Goal: Information Seeking & Learning: Learn about a topic

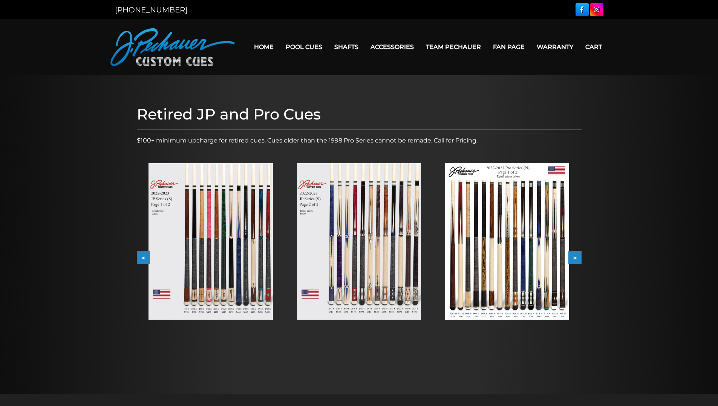
click at [231, 270] on img at bounding box center [211, 241] width 124 height 156
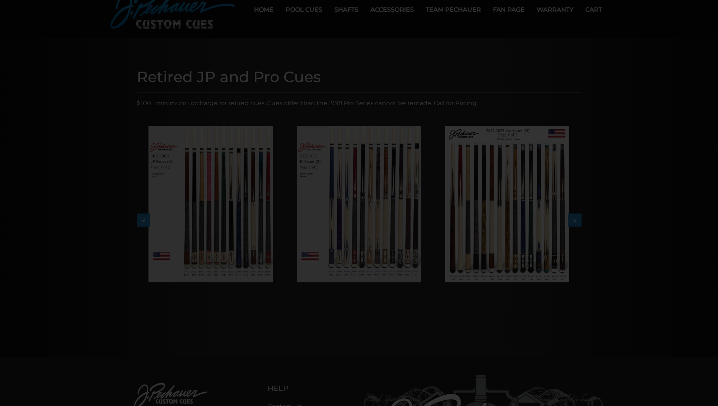
scroll to position [38, 0]
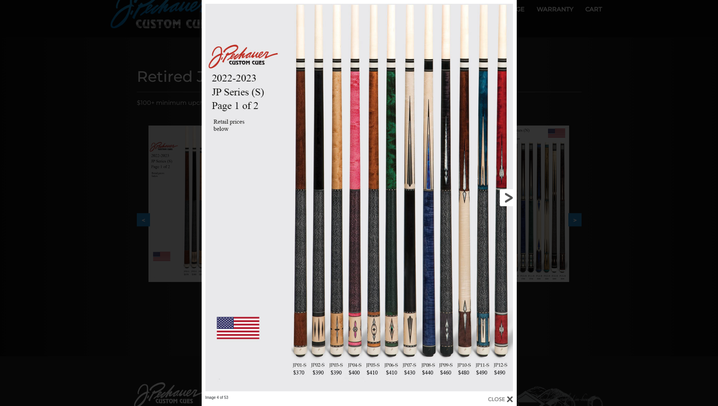
click at [507, 196] on link at bounding box center [446, 197] width 142 height 395
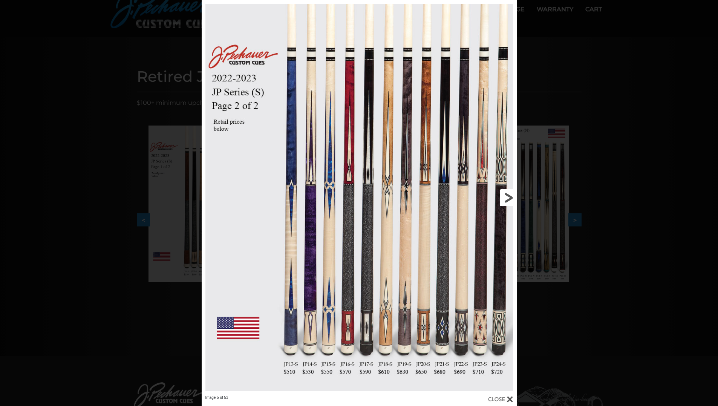
click at [507, 196] on link at bounding box center [446, 197] width 142 height 395
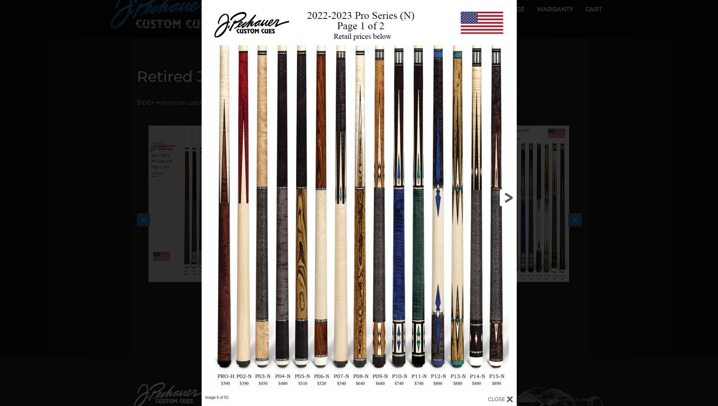
click at [507, 196] on link at bounding box center [446, 197] width 142 height 395
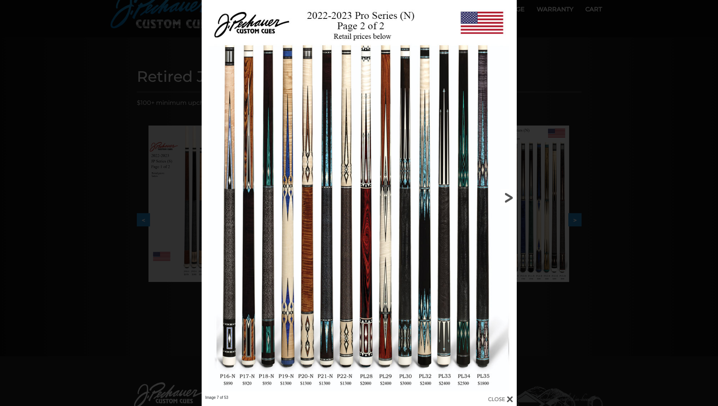
click at [507, 196] on link at bounding box center [446, 197] width 142 height 395
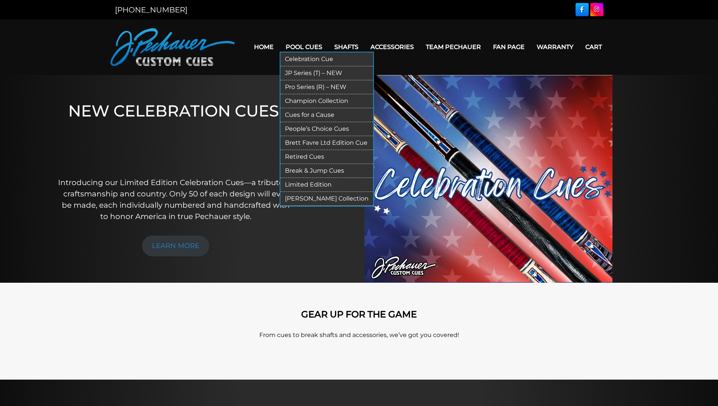
click at [307, 71] on link "JP Series (T) – NEW" at bounding box center [326, 73] width 93 height 14
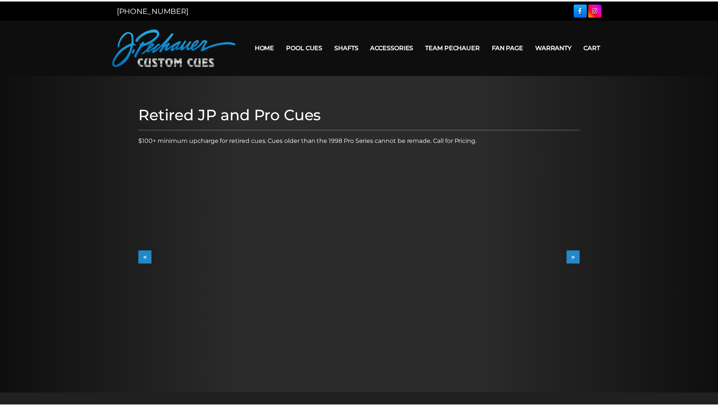
scroll to position [38, 0]
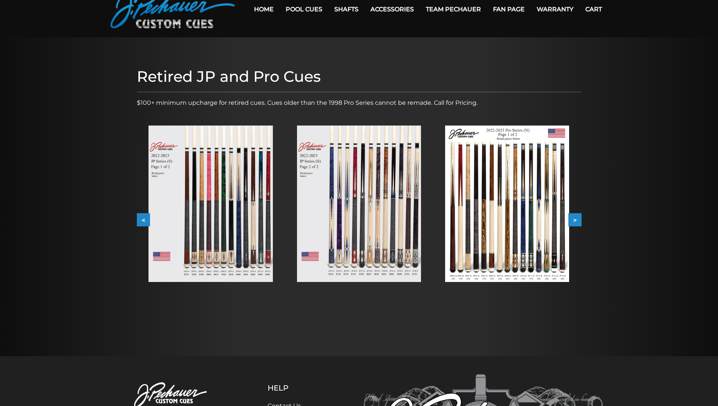
click at [581, 218] on button ">" at bounding box center [574, 219] width 13 height 13
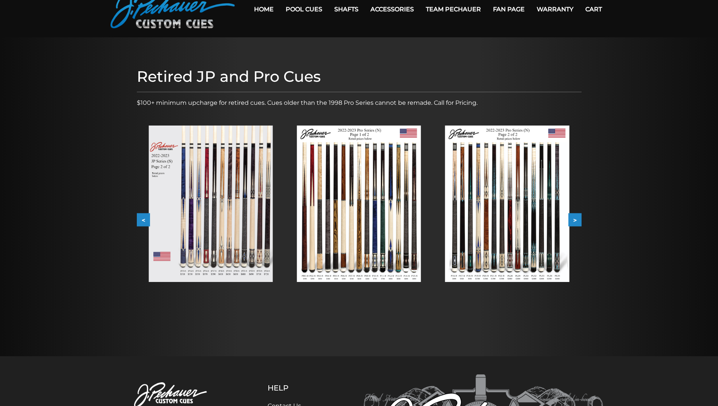
click at [581, 218] on button ">" at bounding box center [574, 219] width 13 height 13
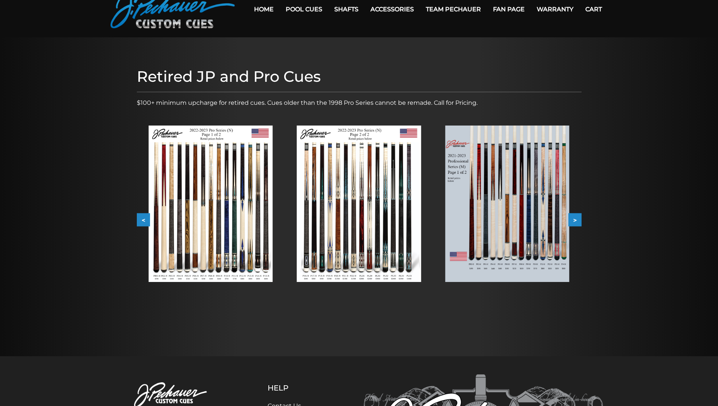
click at [576, 216] on button ">" at bounding box center [574, 219] width 13 height 13
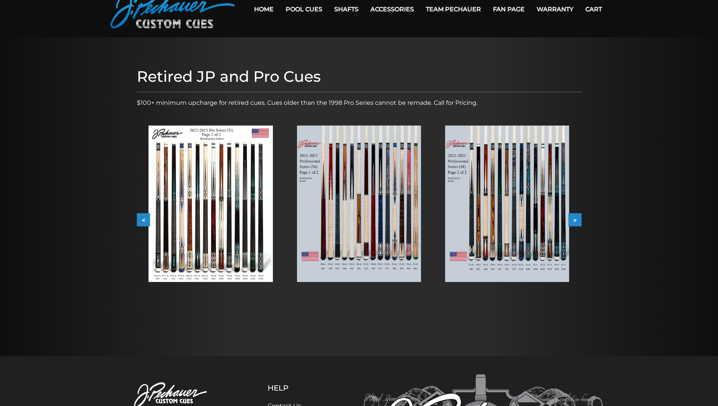
click at [576, 216] on button ">" at bounding box center [574, 219] width 13 height 13
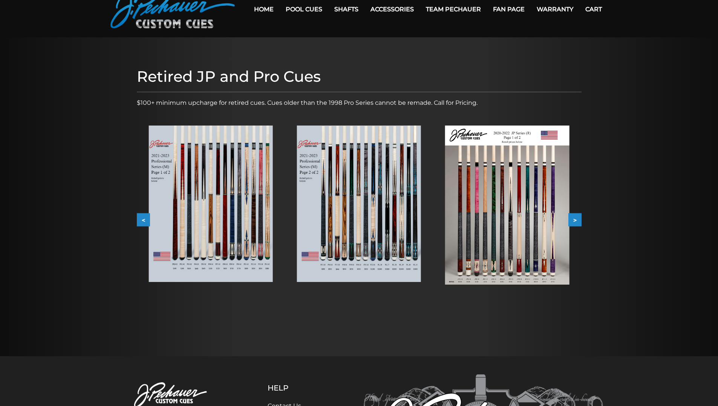
click at [576, 220] on button ">" at bounding box center [574, 219] width 13 height 13
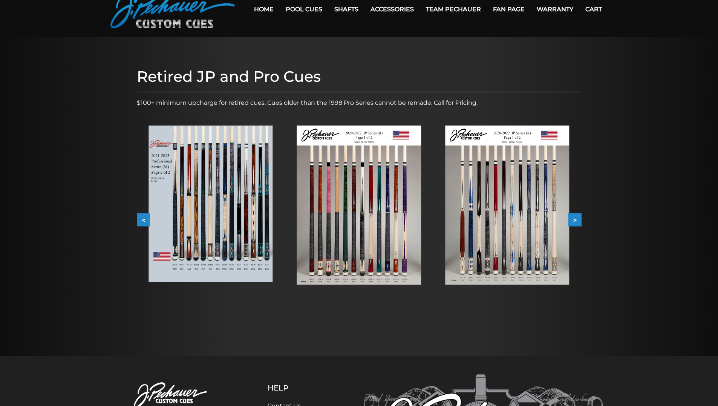
click at [576, 214] on button ">" at bounding box center [574, 219] width 13 height 13
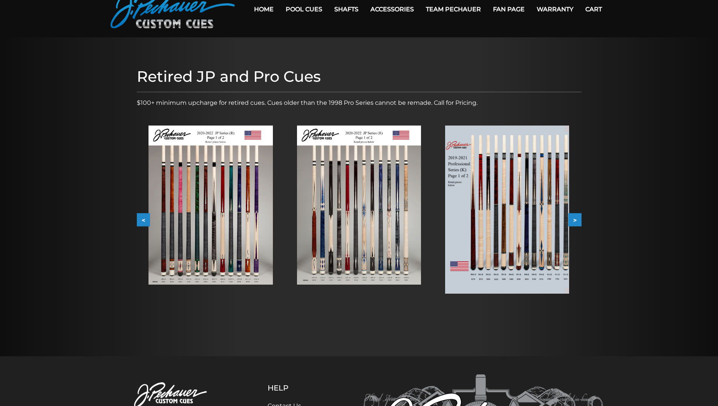
click at [576, 214] on button ">" at bounding box center [574, 219] width 13 height 13
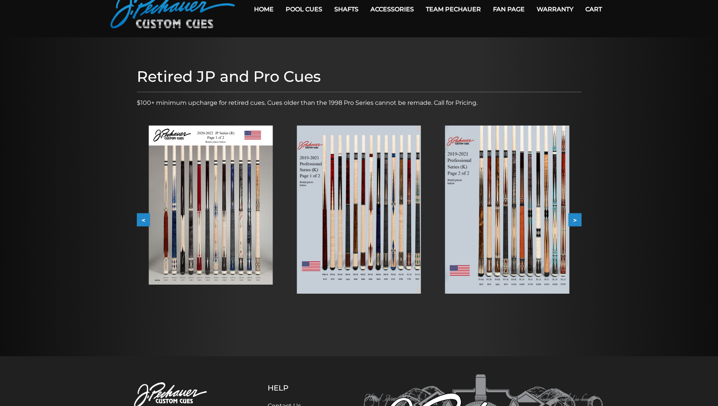
click at [576, 214] on button ">" at bounding box center [574, 219] width 13 height 13
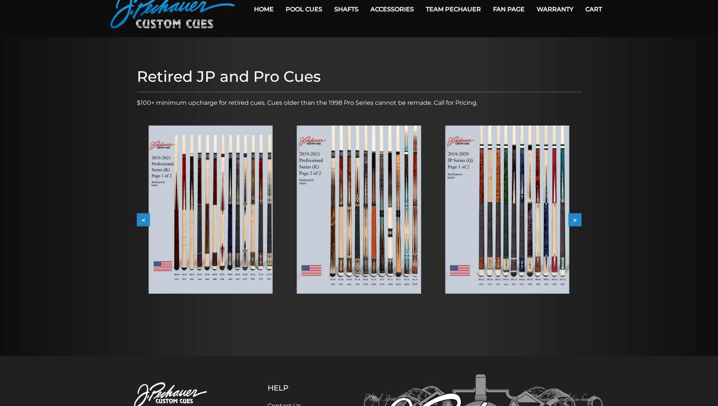
click at [576, 214] on button ">" at bounding box center [574, 219] width 13 height 13
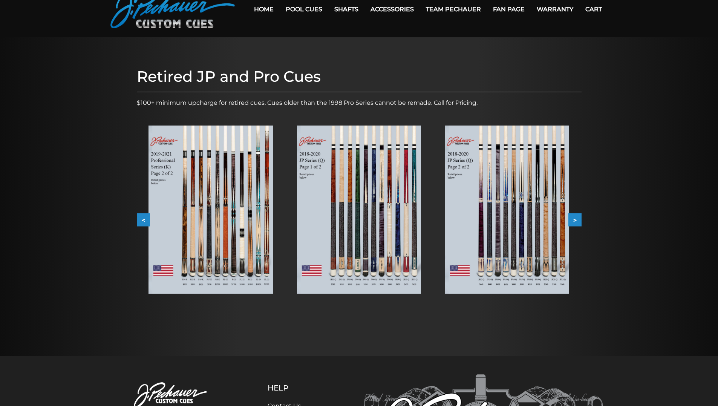
click at [576, 214] on button ">" at bounding box center [574, 219] width 13 height 13
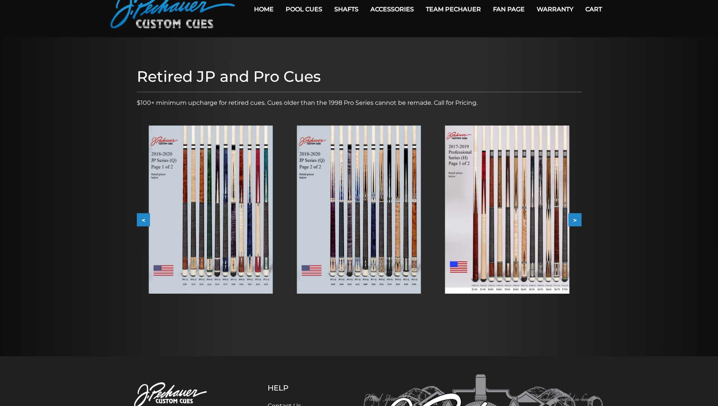
click at [576, 214] on button ">" at bounding box center [574, 219] width 13 height 13
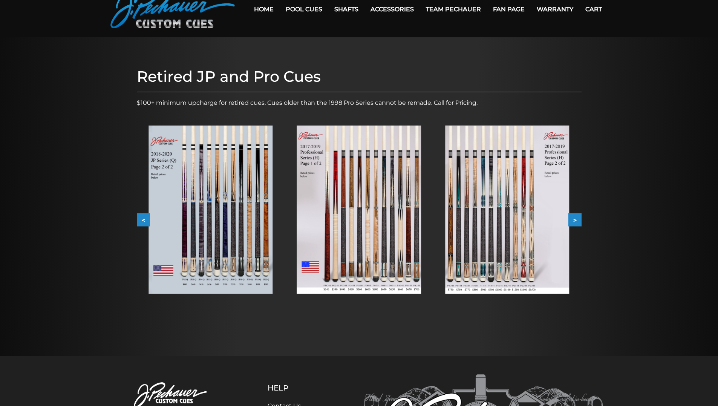
click at [576, 214] on button ">" at bounding box center [574, 219] width 13 height 13
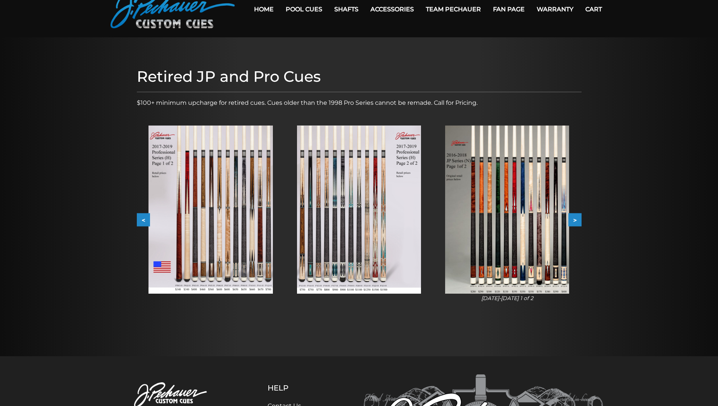
click at [576, 214] on button ">" at bounding box center [574, 219] width 13 height 13
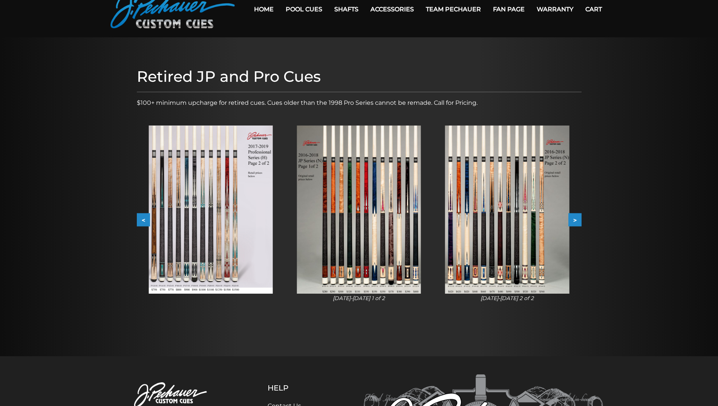
click at [576, 214] on button ">" at bounding box center [574, 219] width 13 height 13
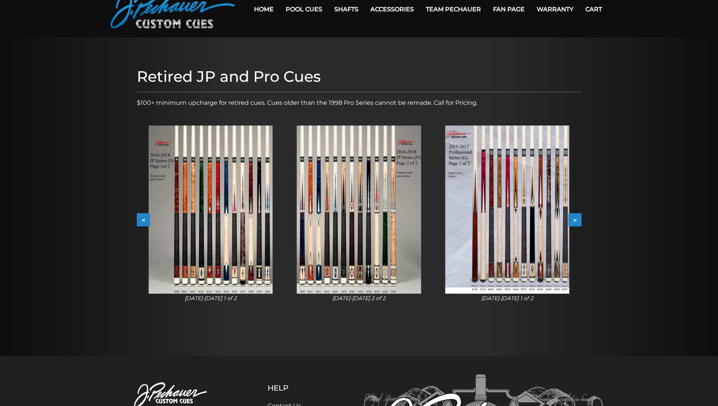
click at [576, 214] on button ">" at bounding box center [574, 219] width 13 height 13
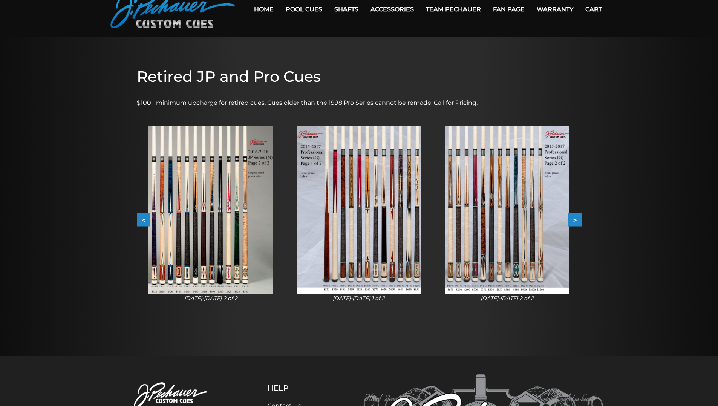
click at [576, 214] on button ">" at bounding box center [574, 219] width 13 height 13
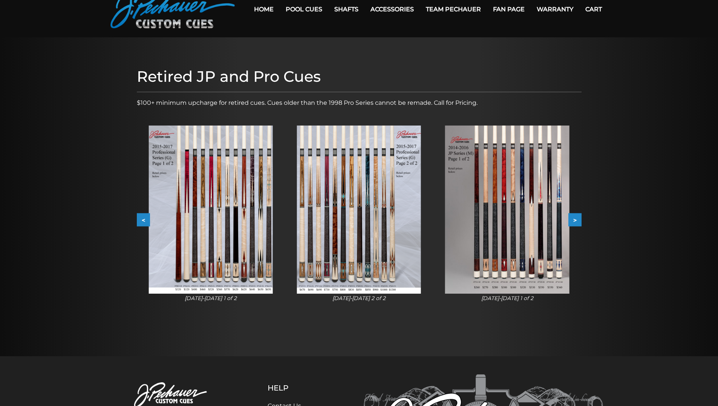
click at [576, 214] on button ">" at bounding box center [574, 219] width 13 height 13
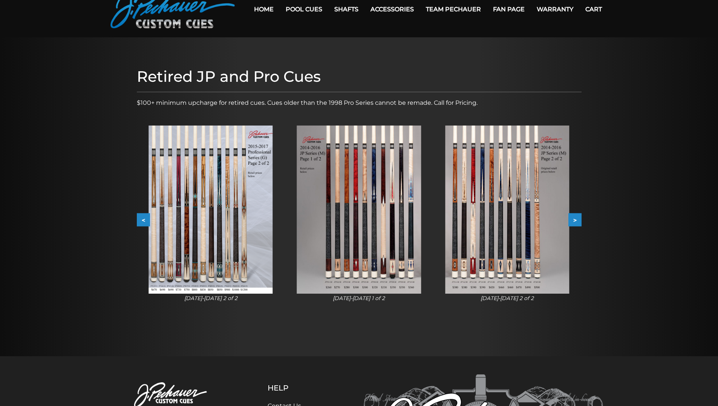
click at [576, 214] on button ">" at bounding box center [574, 219] width 13 height 13
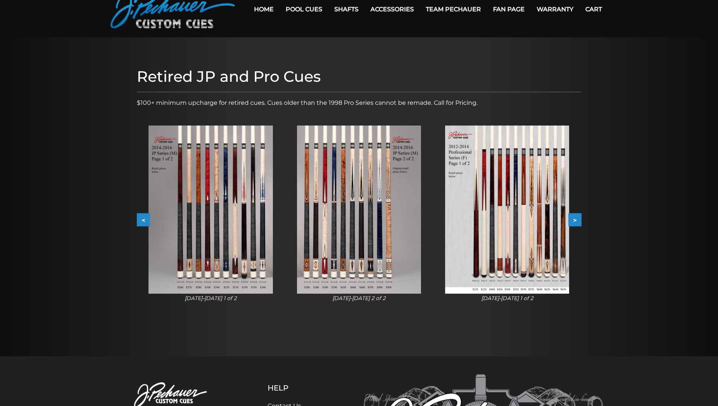
click at [576, 214] on button ">" at bounding box center [574, 219] width 13 height 13
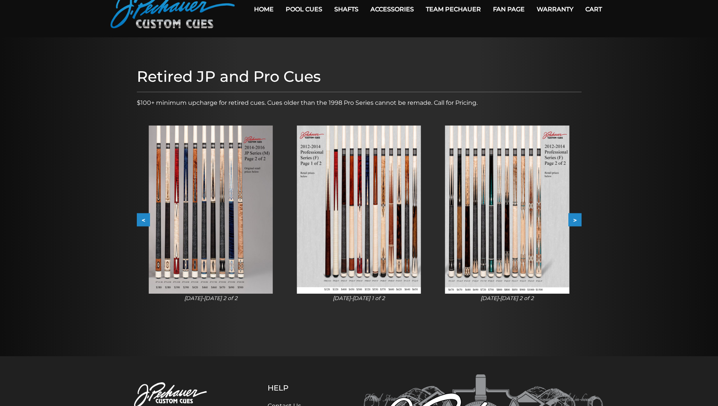
click at [576, 214] on button ">" at bounding box center [574, 219] width 13 height 13
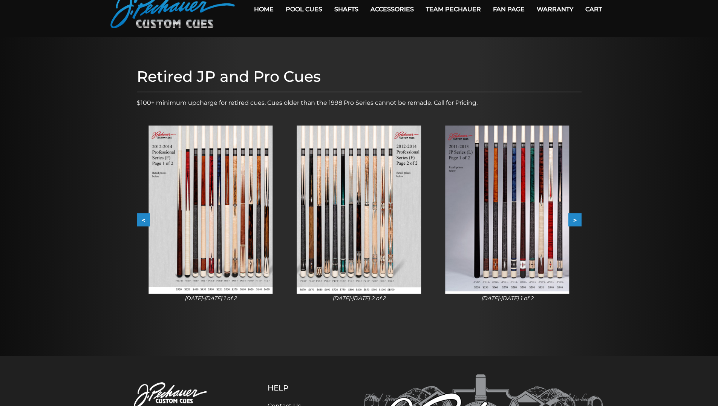
click at [576, 214] on button ">" at bounding box center [574, 219] width 13 height 13
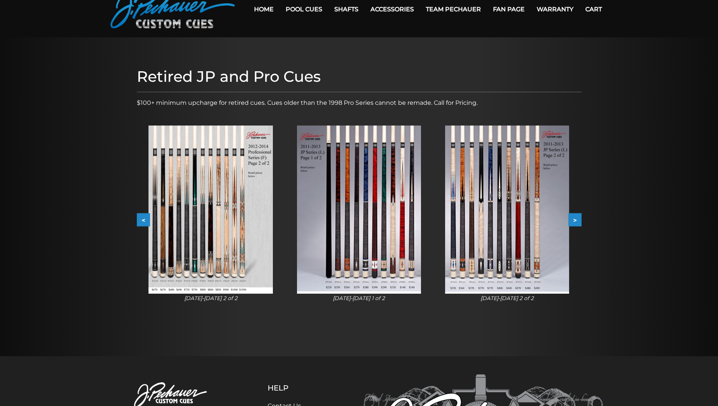
click at [576, 214] on button ">" at bounding box center [574, 219] width 13 height 13
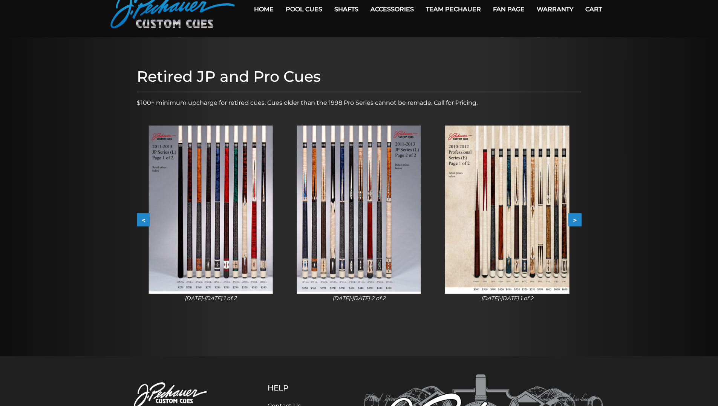
click at [576, 214] on button ">" at bounding box center [574, 219] width 13 height 13
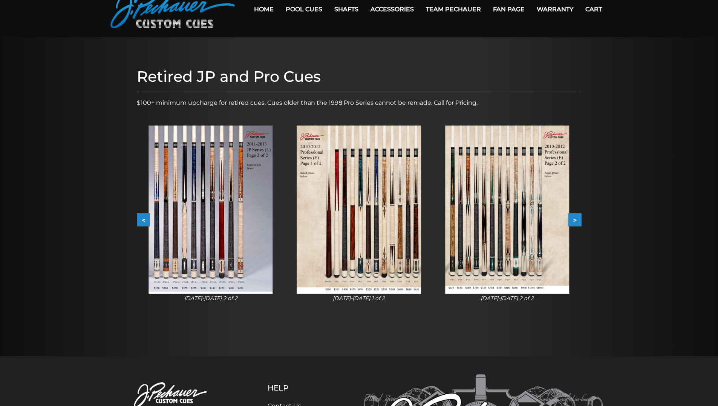
click at [576, 214] on button ">" at bounding box center [574, 219] width 13 height 13
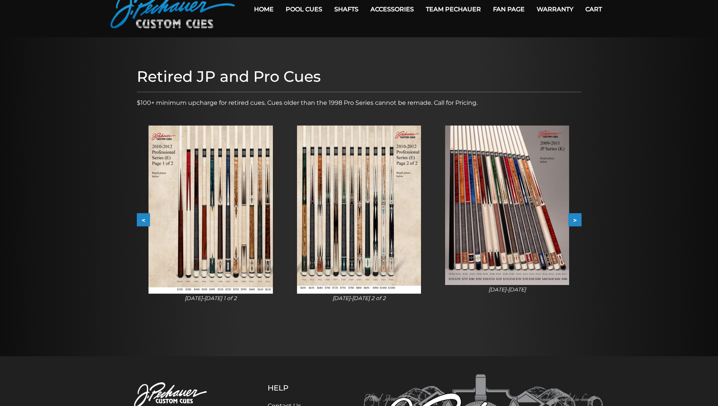
click at [576, 214] on button ">" at bounding box center [574, 219] width 13 height 13
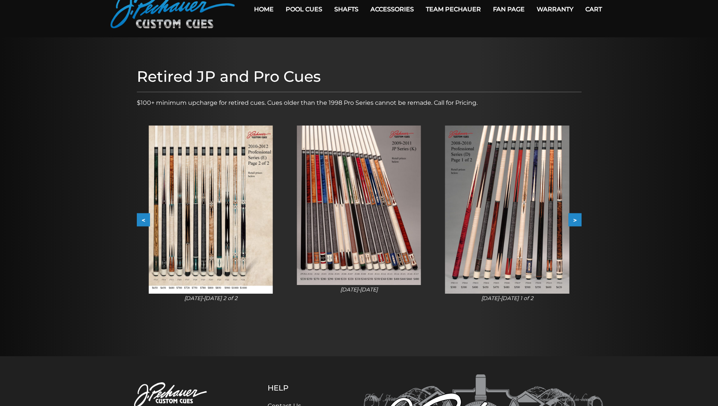
click at [576, 214] on button ">" at bounding box center [574, 219] width 13 height 13
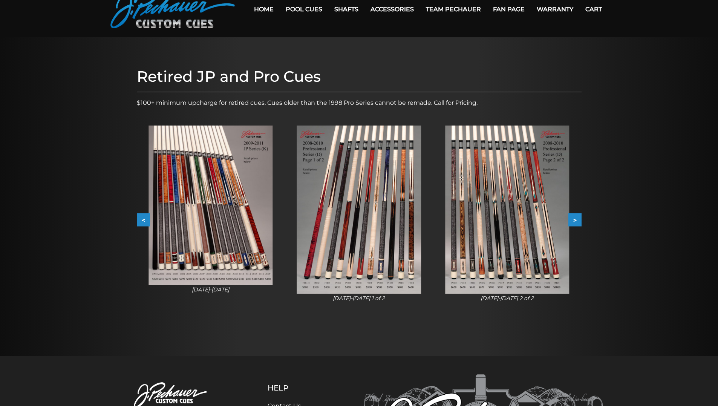
click at [576, 214] on button ">" at bounding box center [574, 219] width 13 height 13
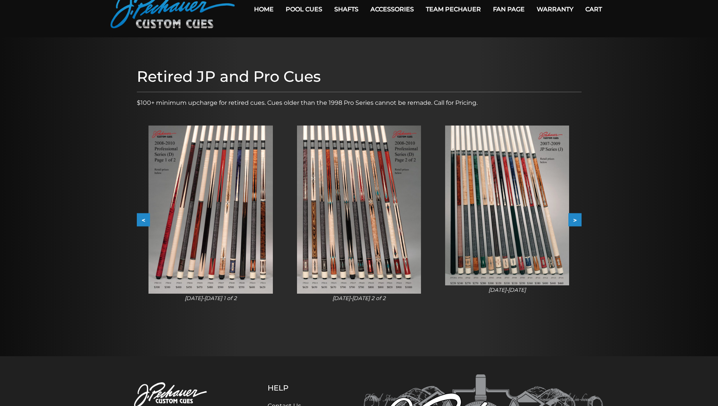
click at [506, 220] on img at bounding box center [507, 206] width 124 height 160
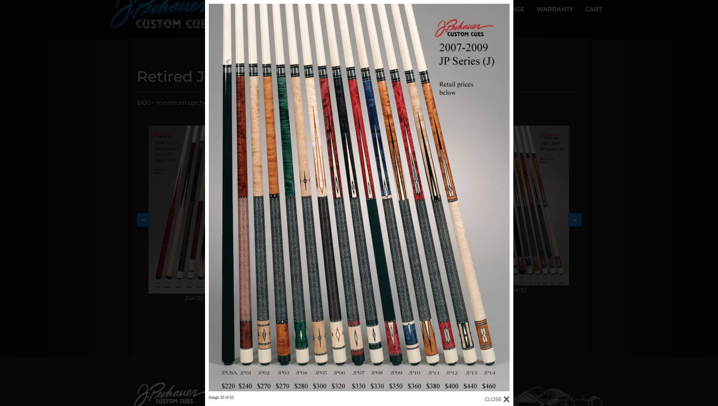
click at [605, 145] on div "Image 33 of 53" at bounding box center [359, 203] width 718 height 406
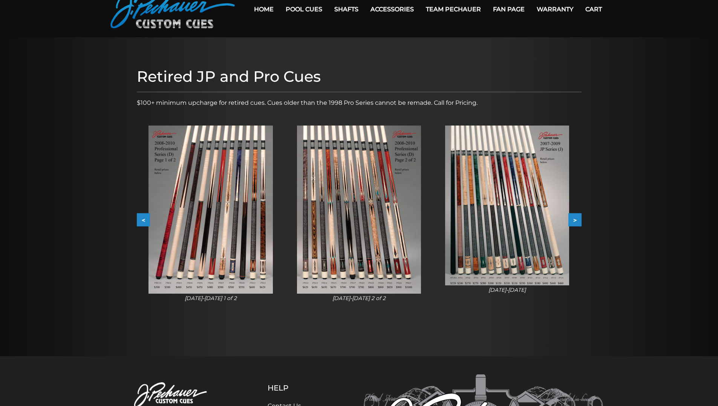
click at [575, 219] on button ">" at bounding box center [574, 219] width 13 height 13
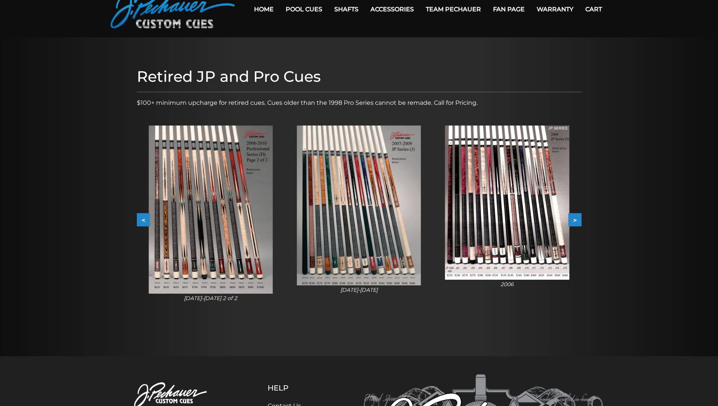
click at [516, 208] on img at bounding box center [507, 203] width 124 height 154
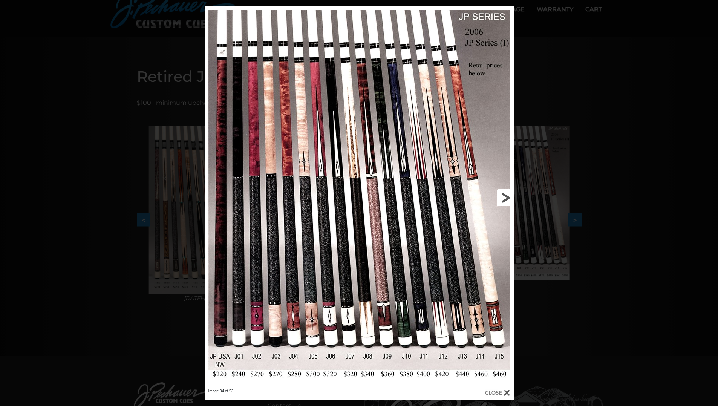
click at [510, 195] on link at bounding box center [444, 197] width 139 height 382
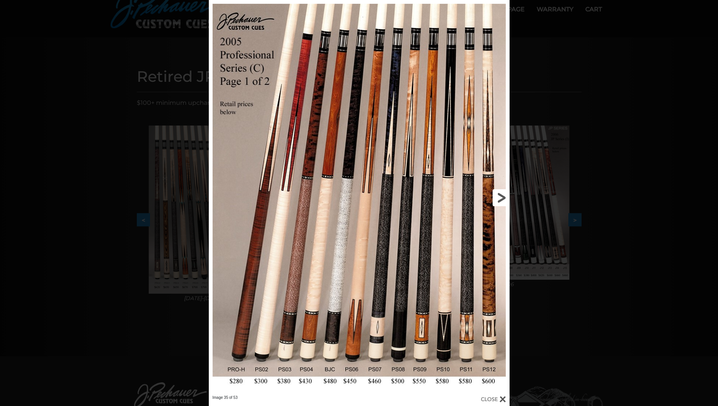
click at [504, 196] on link at bounding box center [441, 197] width 135 height 395
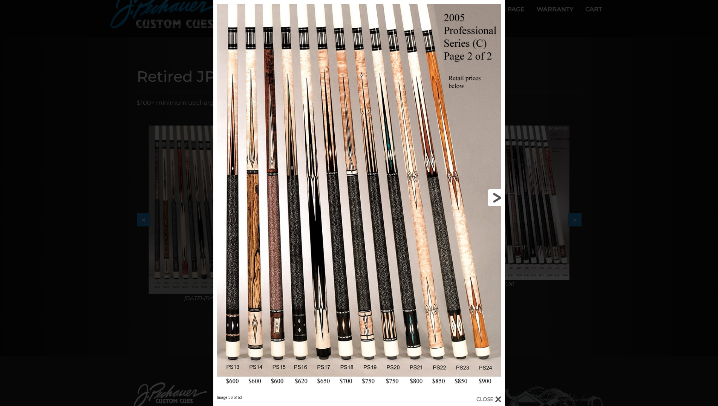
click at [498, 195] on link at bounding box center [439, 197] width 131 height 395
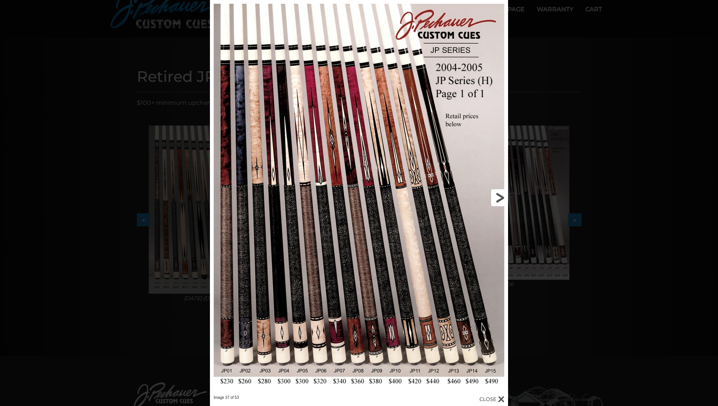
click at [498, 195] on link at bounding box center [441, 197] width 134 height 395
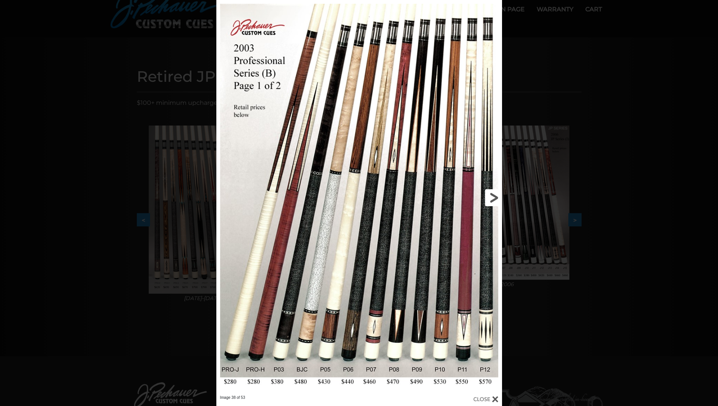
click at [498, 195] on link at bounding box center [437, 197] width 129 height 395
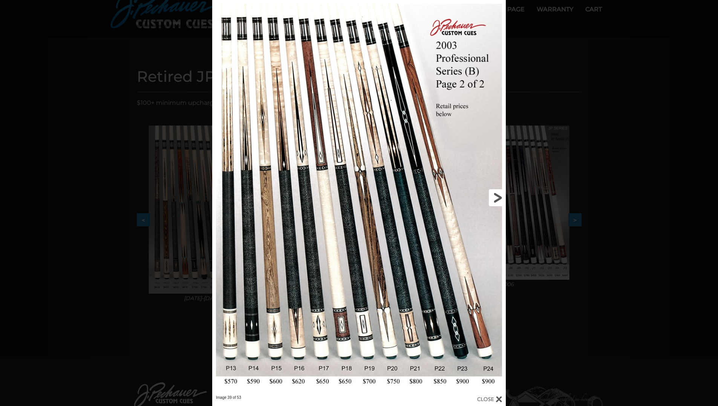
click at [498, 195] on link at bounding box center [440, 197] width 132 height 395
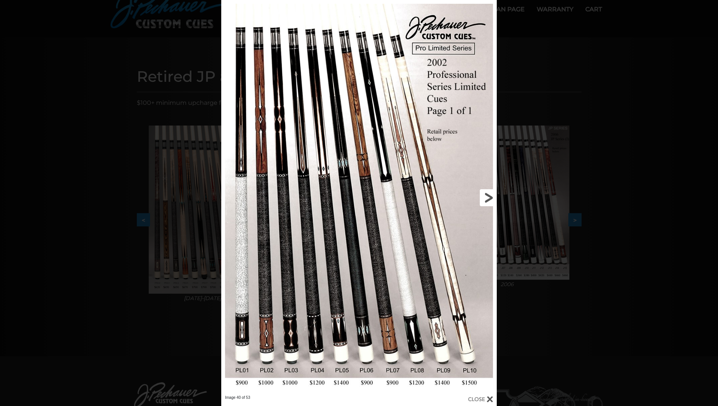
click at [491, 198] on link at bounding box center [435, 197] width 124 height 395
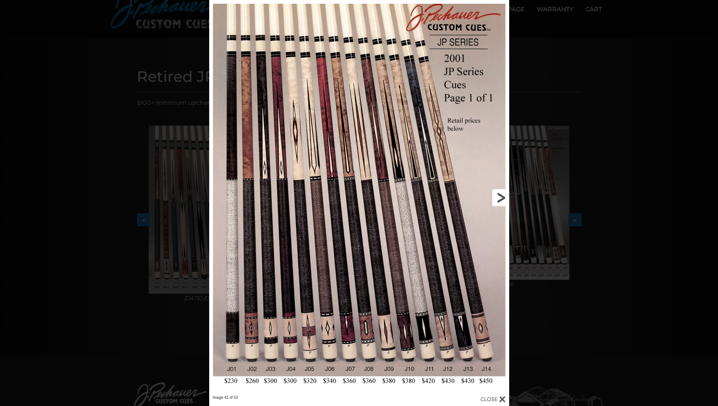
click at [500, 198] on link at bounding box center [441, 197] width 135 height 395
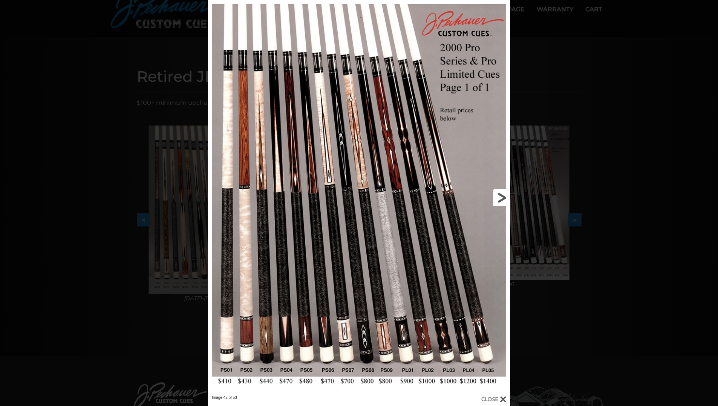
click at [500, 198] on link at bounding box center [442, 197] width 136 height 395
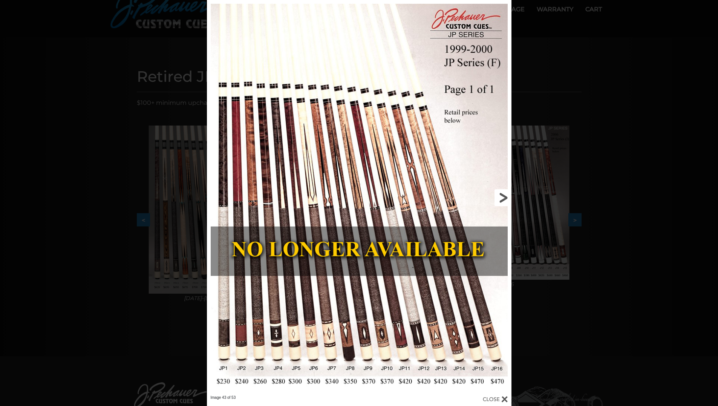
click at [500, 198] on link at bounding box center [442, 197] width 137 height 395
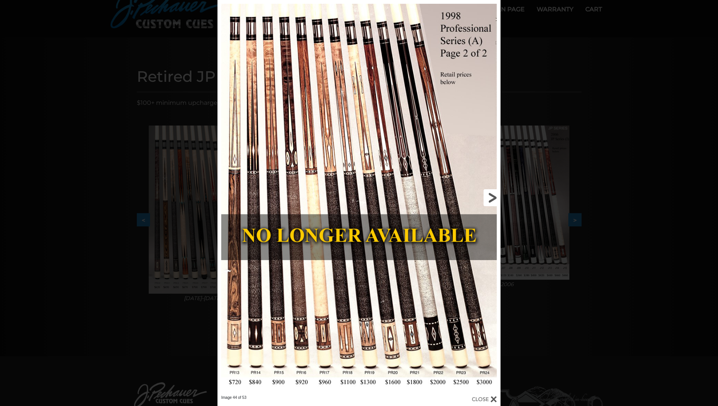
click at [492, 193] on link at bounding box center [436, 197] width 127 height 395
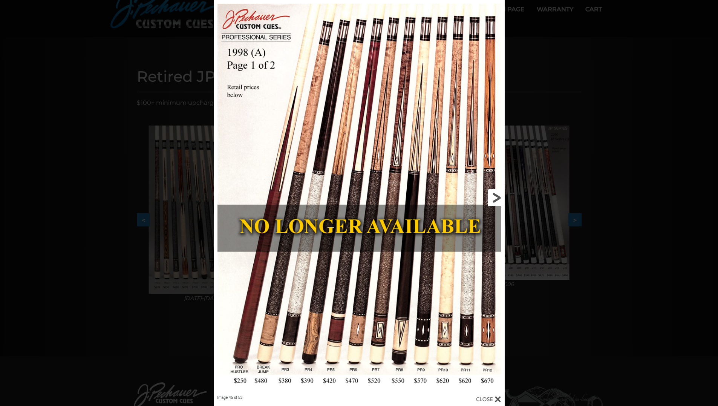
click at [492, 193] on link at bounding box center [439, 197] width 131 height 395
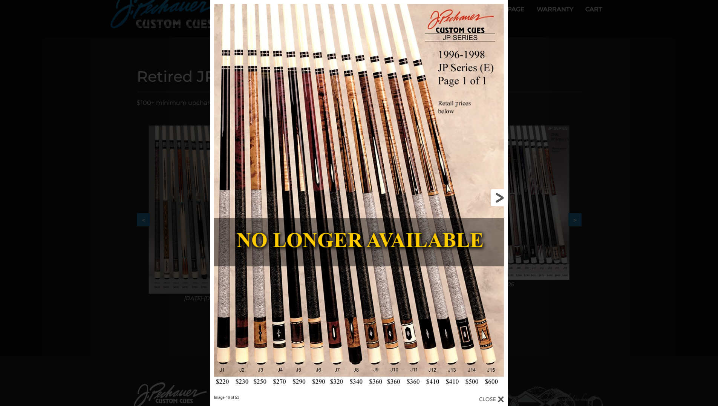
click at [492, 193] on link at bounding box center [441, 197] width 134 height 395
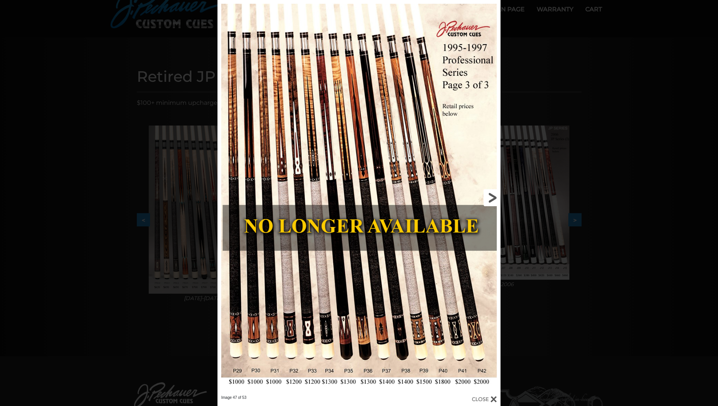
click at [492, 193] on link at bounding box center [436, 197] width 127 height 395
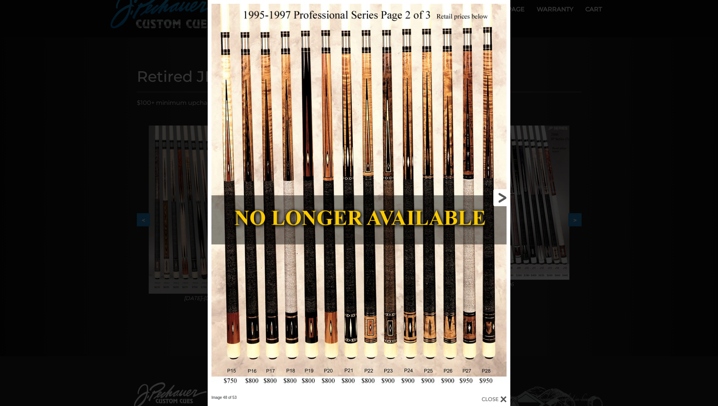
click at [492, 193] on link at bounding box center [442, 197] width 136 height 395
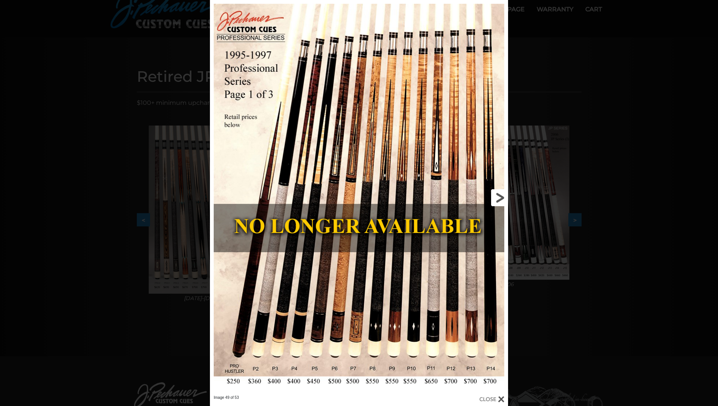
click at [497, 194] on link at bounding box center [441, 197] width 134 height 395
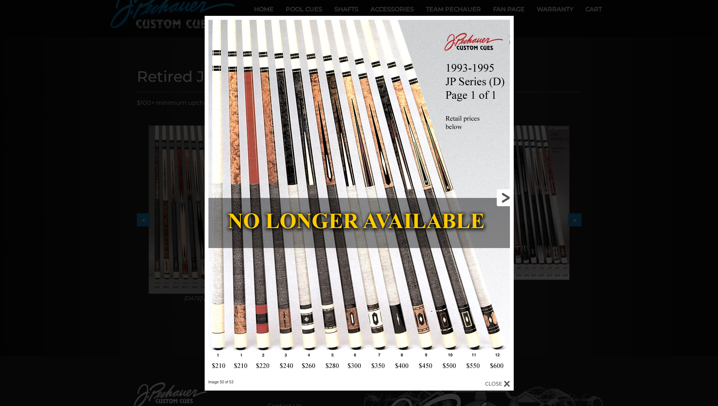
click at [497, 194] on link at bounding box center [444, 198] width 139 height 364
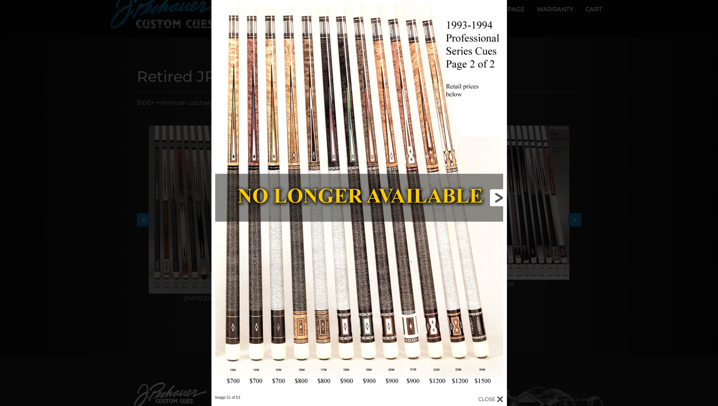
click at [497, 194] on link at bounding box center [440, 197] width 133 height 395
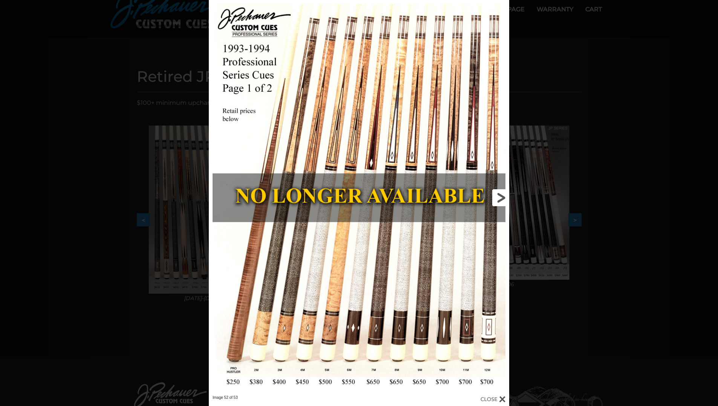
click at [497, 194] on link at bounding box center [441, 197] width 135 height 395
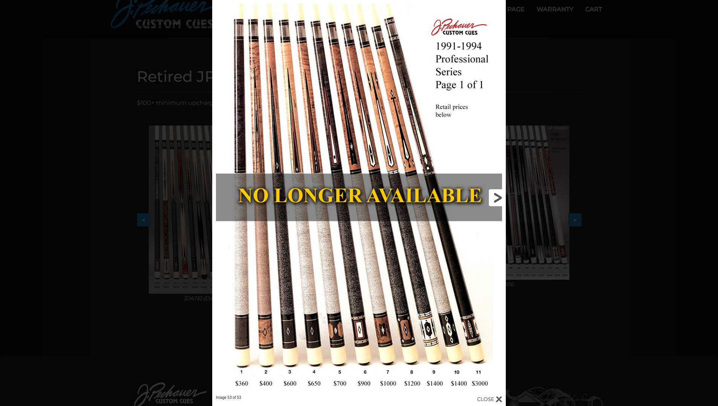
click at [497, 194] on link at bounding box center [440, 197] width 132 height 395
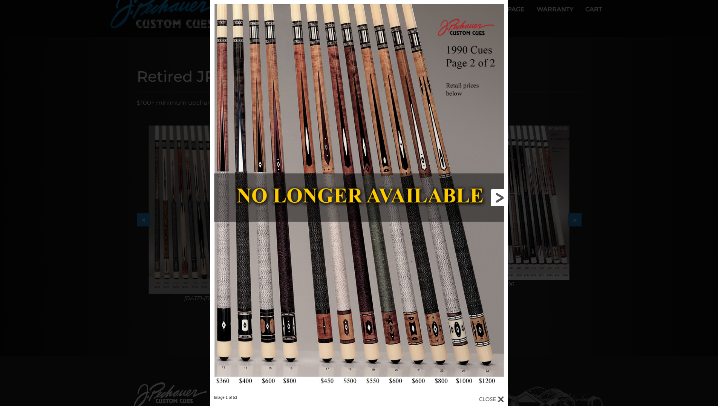
click at [497, 194] on link at bounding box center [441, 197] width 134 height 395
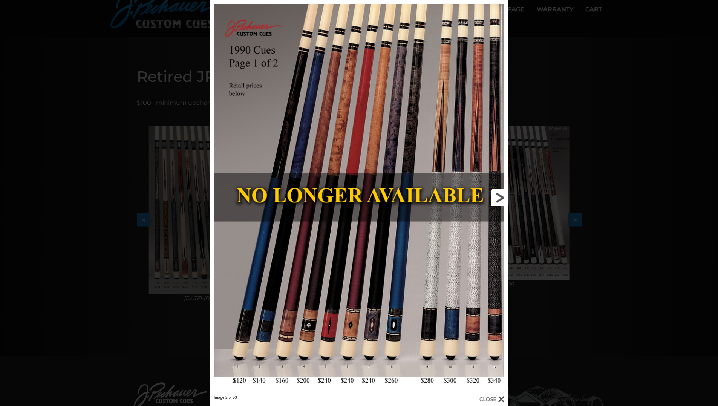
click at [497, 194] on link at bounding box center [441, 197] width 134 height 395
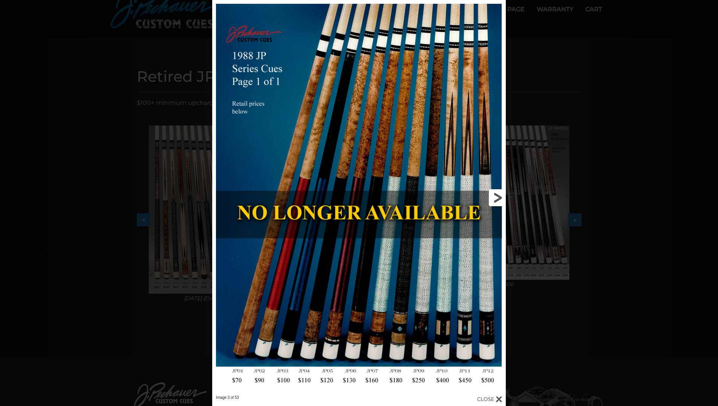
click at [497, 194] on link at bounding box center [440, 197] width 132 height 395
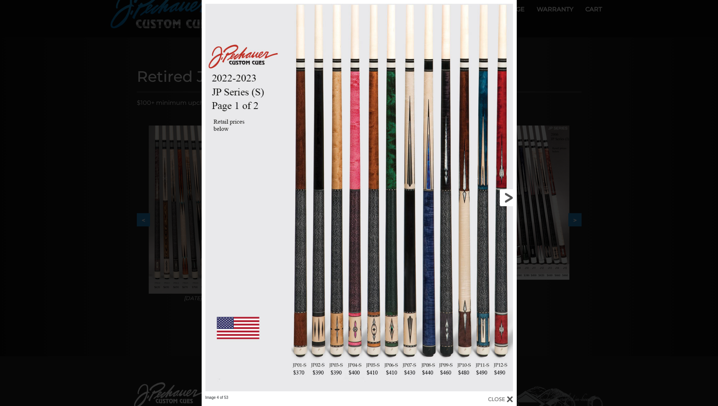
click at [507, 199] on link at bounding box center [446, 197] width 142 height 395
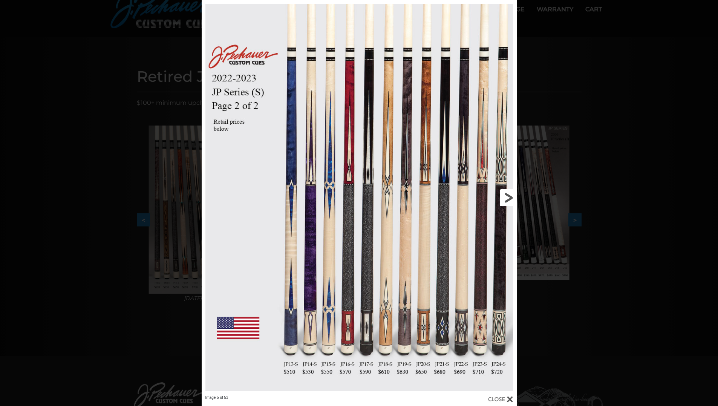
click at [507, 199] on link at bounding box center [446, 197] width 142 height 395
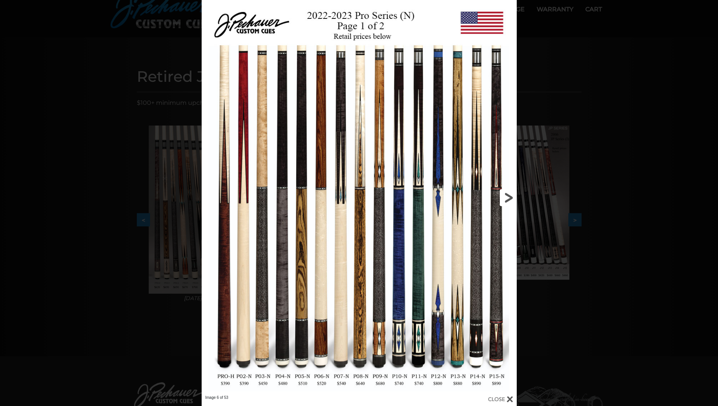
click at [507, 199] on link at bounding box center [446, 197] width 142 height 395
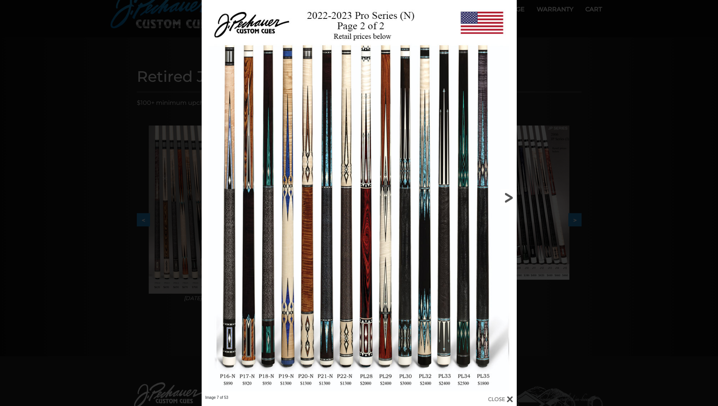
click at [507, 199] on link at bounding box center [446, 197] width 142 height 395
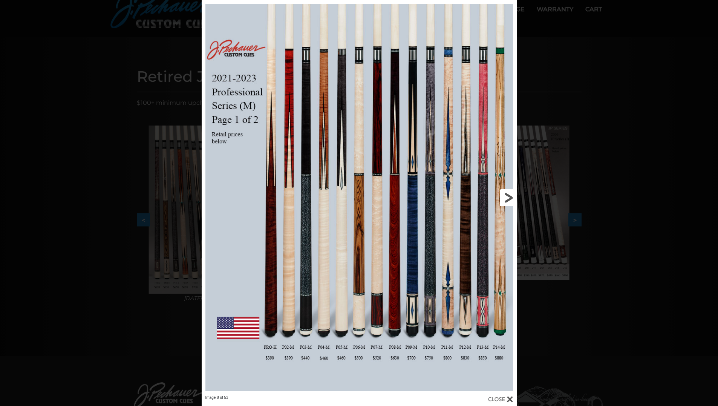
click at [507, 199] on link at bounding box center [446, 197] width 142 height 395
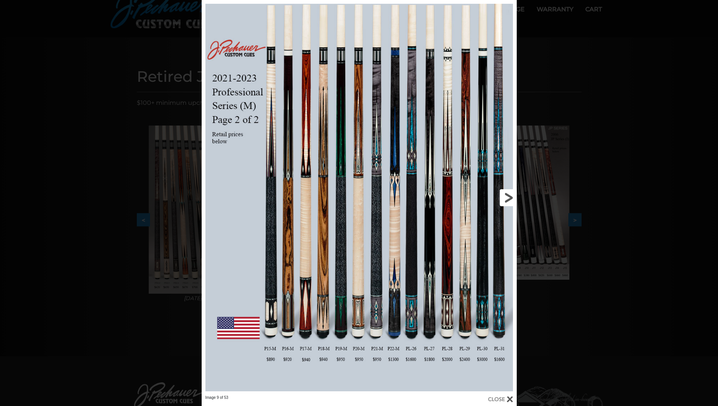
click at [507, 199] on link at bounding box center [446, 197] width 142 height 395
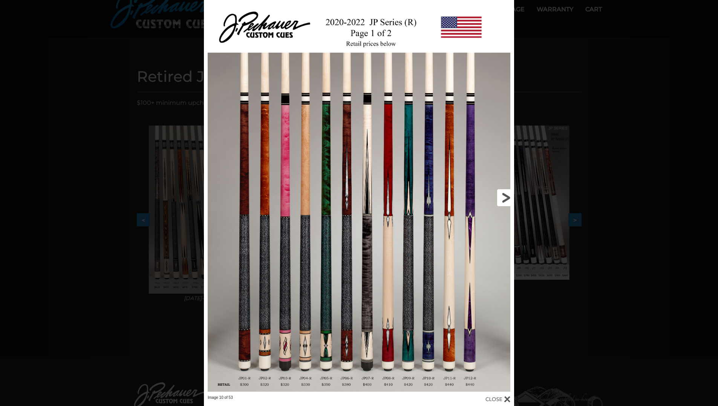
click at [507, 199] on link at bounding box center [444, 197] width 139 height 395
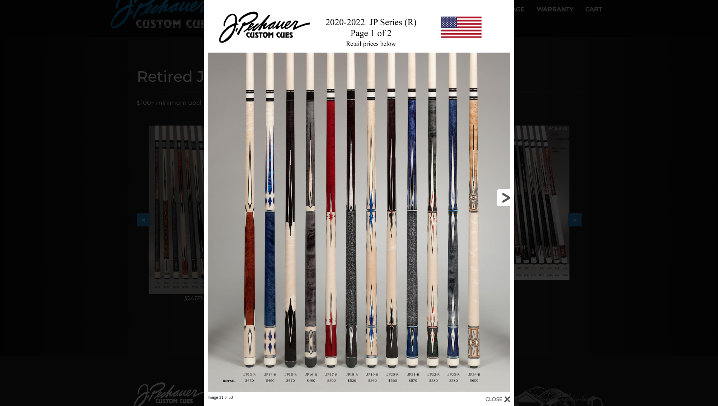
click at [507, 199] on link at bounding box center [444, 197] width 139 height 395
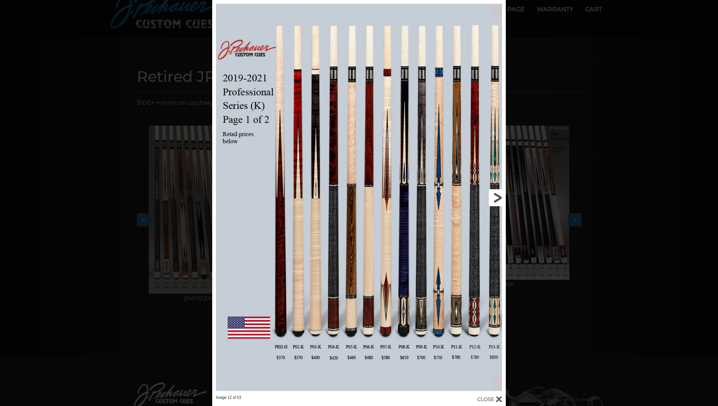
click at [496, 196] on link at bounding box center [440, 197] width 132 height 395
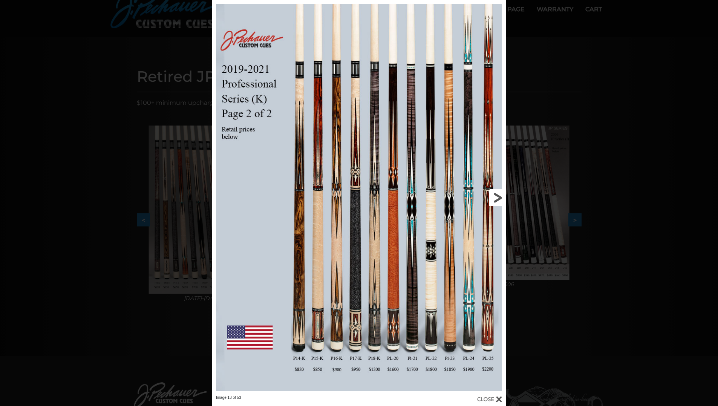
click at [496, 196] on link at bounding box center [440, 197] width 132 height 395
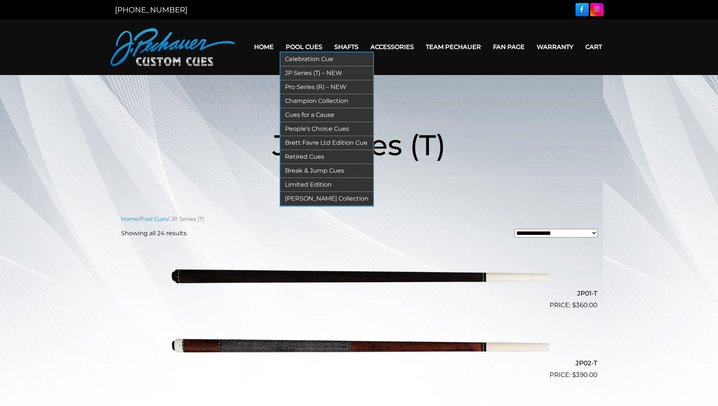
click at [313, 198] on link "[PERSON_NAME] Collection" at bounding box center [326, 199] width 93 height 14
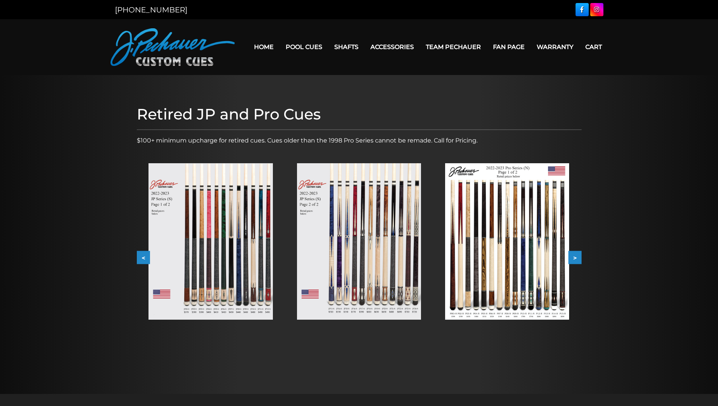
scroll to position [38, 0]
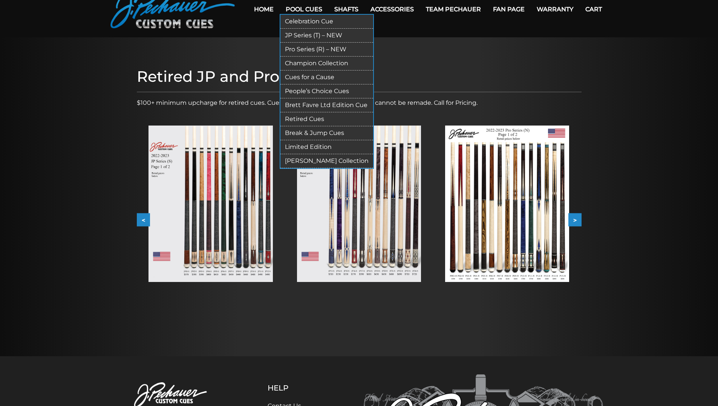
click at [311, 145] on link "Limited Edition" at bounding box center [326, 147] width 93 height 14
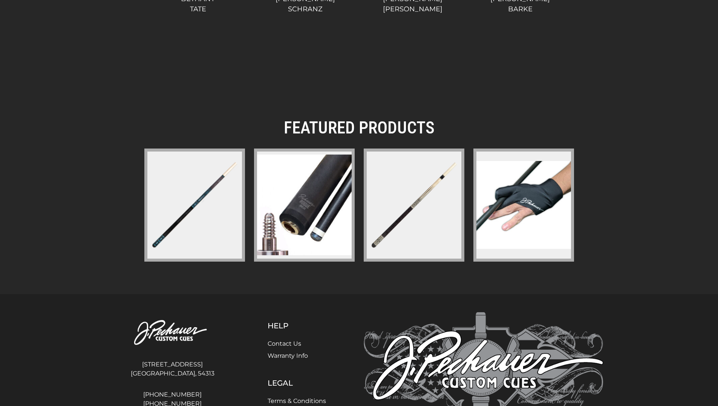
scroll to position [1046, 0]
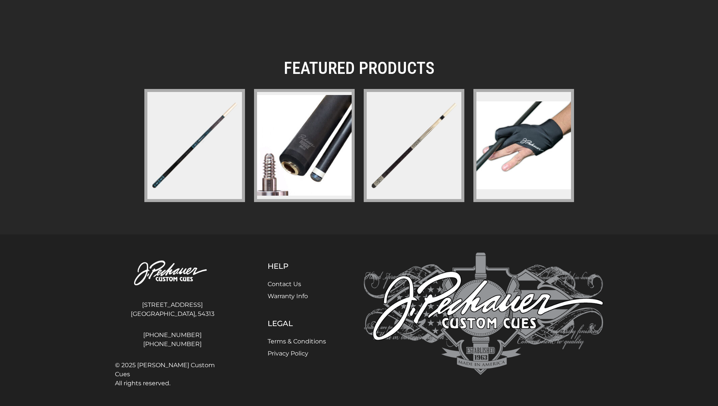
click at [293, 174] on img at bounding box center [304, 145] width 95 height 101
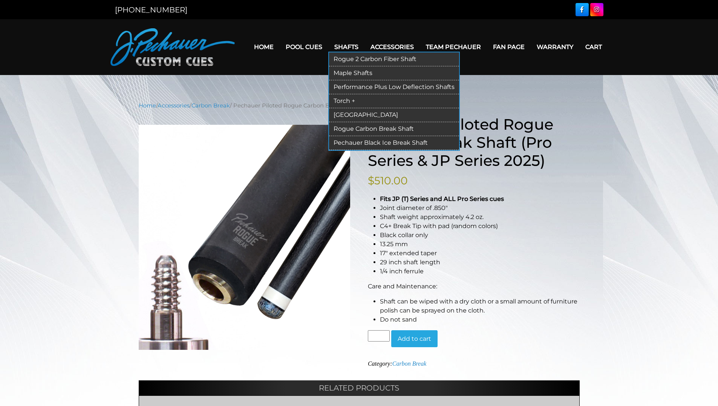
click at [344, 98] on link "Torch +" at bounding box center [394, 101] width 130 height 14
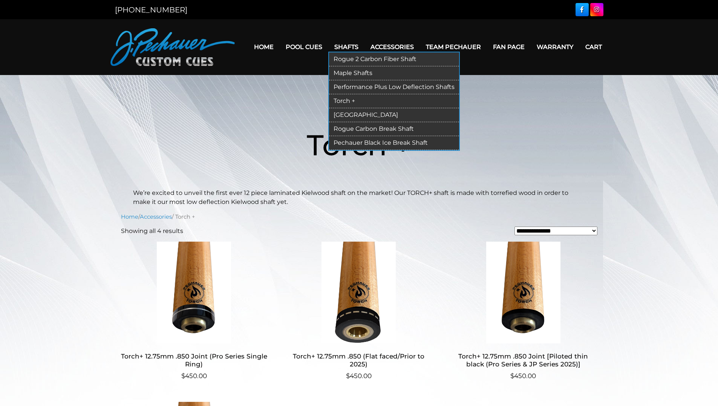
click at [351, 112] on link "[GEOGRAPHIC_DATA]" at bounding box center [394, 115] width 130 height 14
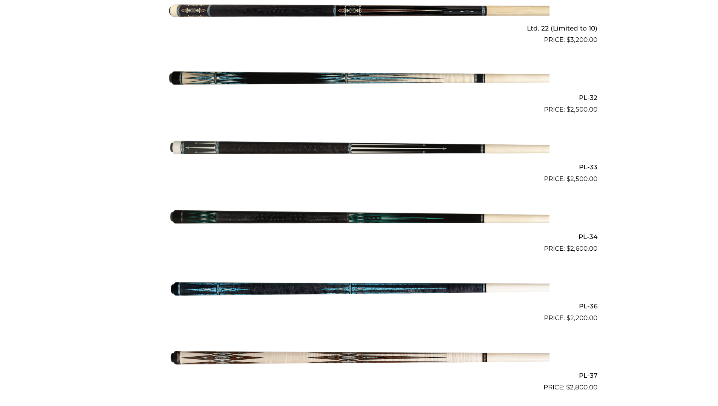
scroll to position [490, 0]
